Goal: Check status: Check status

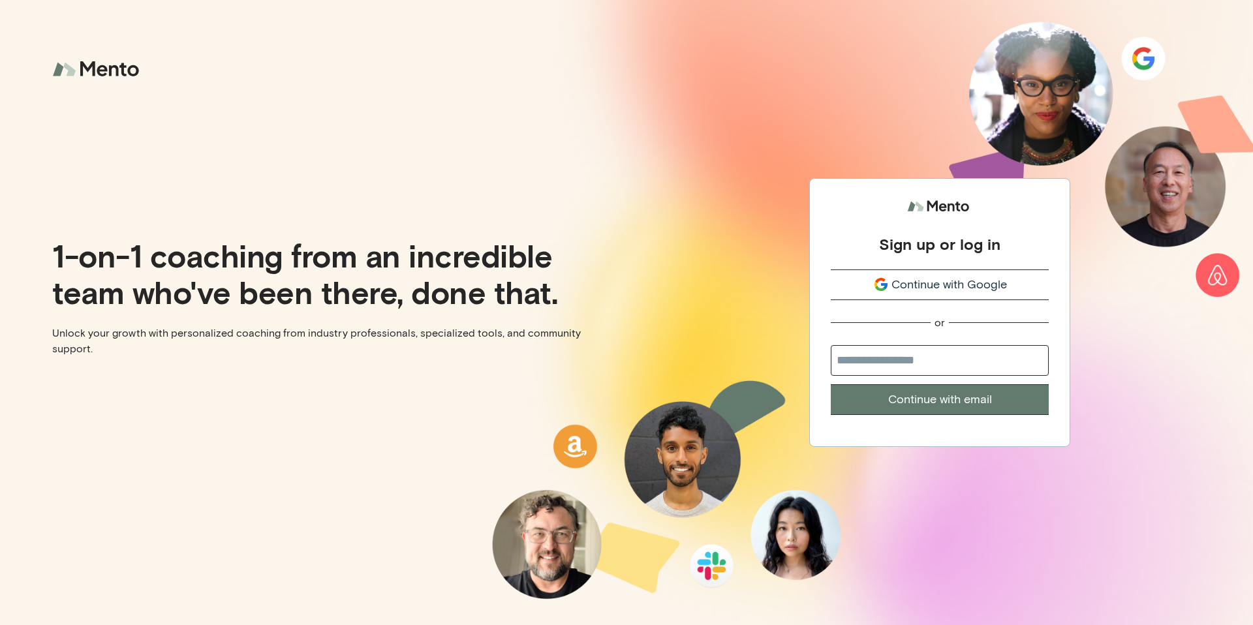
click at [883, 293] on div "Continue with Google" at bounding box center [940, 285] width 218 height 18
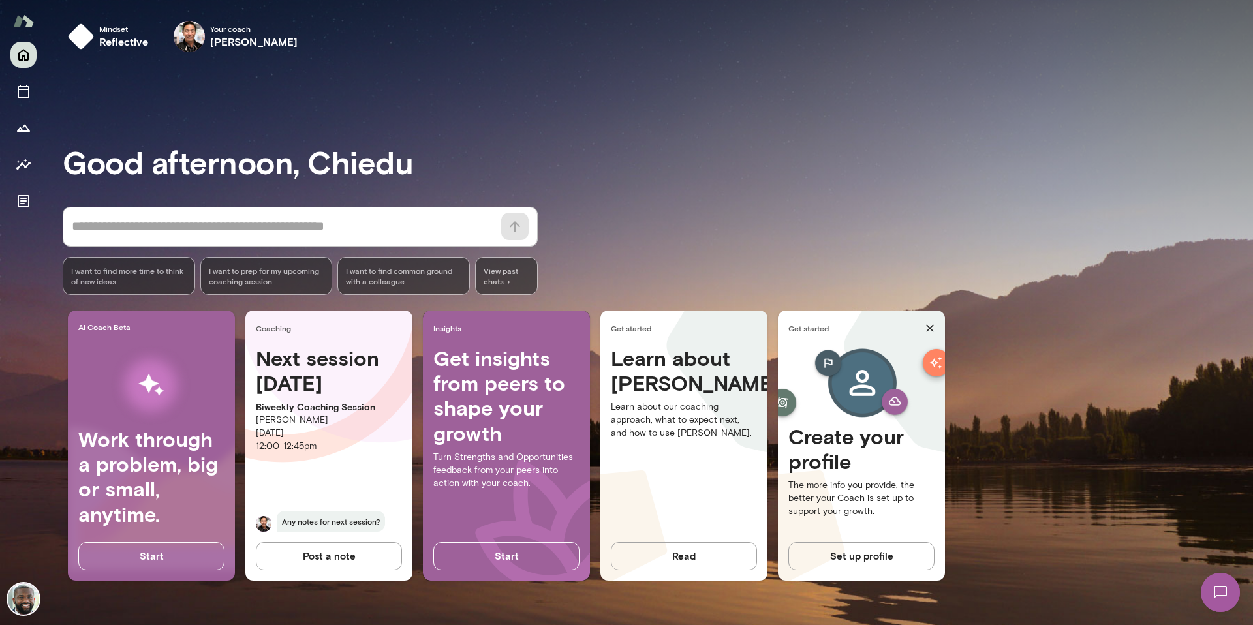
click at [325, 421] on p "[PERSON_NAME]" at bounding box center [329, 420] width 146 height 13
click at [25, 97] on icon "Sessions" at bounding box center [24, 91] width 12 height 13
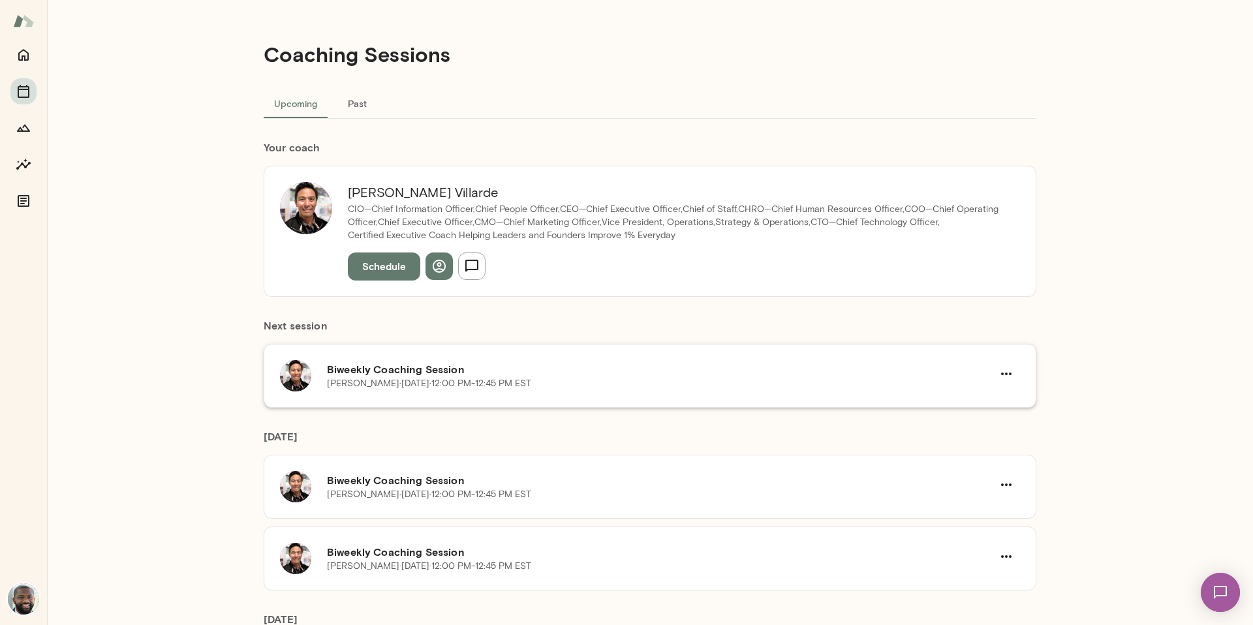
click at [823, 385] on div "[PERSON_NAME] · [DATE] · 12:00 PM-12:45 PM EST" at bounding box center [660, 383] width 666 height 13
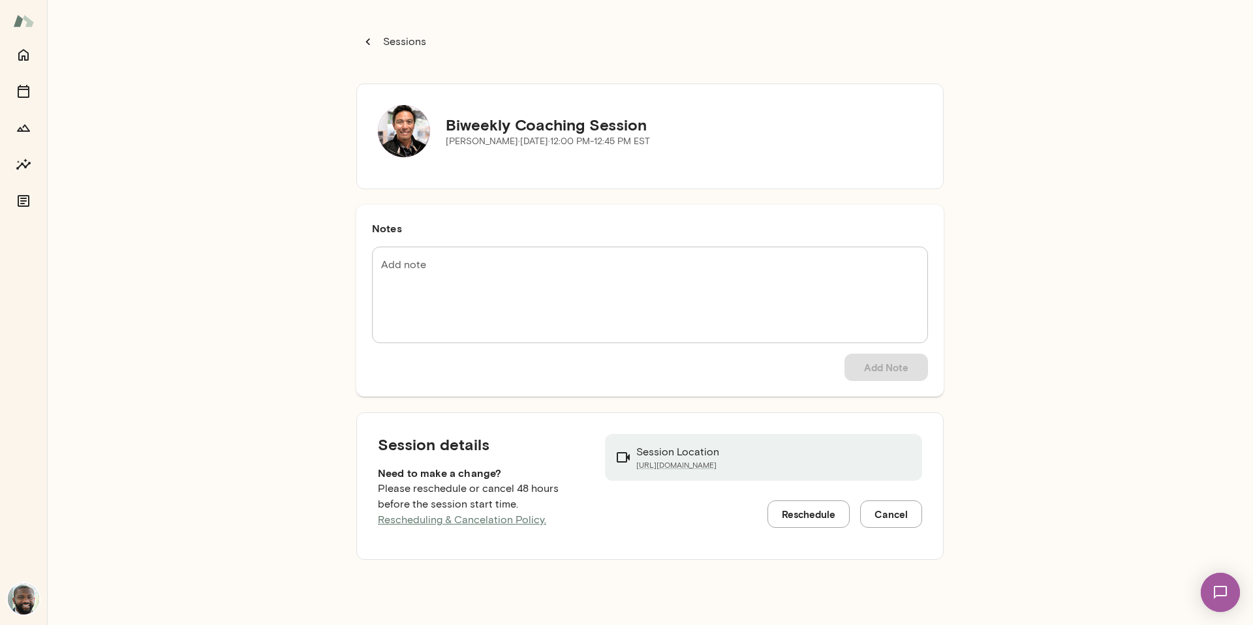
click at [824, 513] on button "Reschedule" at bounding box center [808, 513] width 82 height 27
